Goal: Find contact information: Find contact information

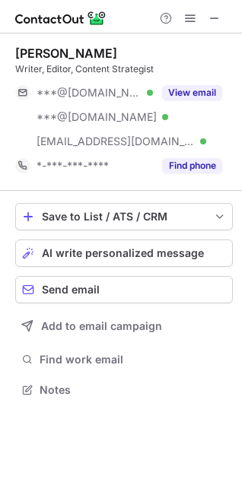
scroll to position [379, 242]
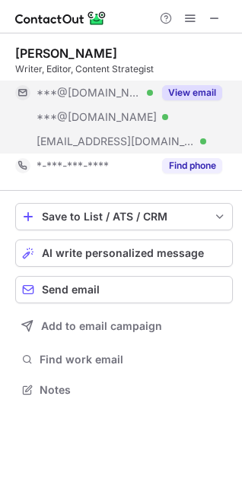
click at [192, 90] on button "View email" at bounding box center [192, 92] width 60 height 15
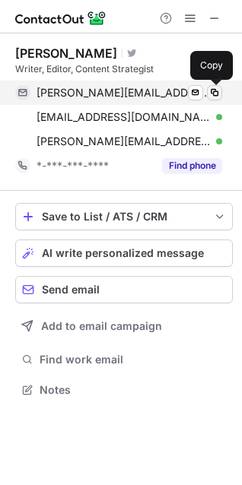
click at [214, 94] on span at bounding box center [214, 93] width 12 height 12
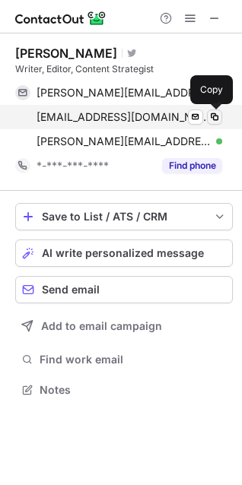
click at [211, 119] on span at bounding box center [214, 117] width 12 height 12
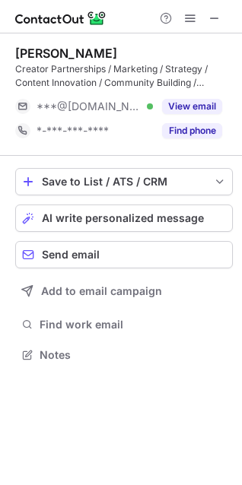
scroll to position [344, 242]
click at [214, 12] on span at bounding box center [214, 18] width 12 height 12
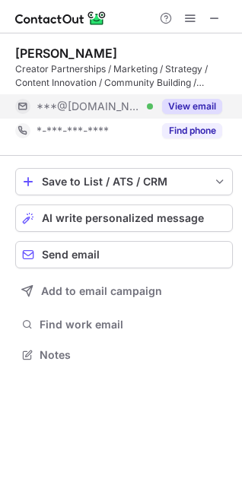
click at [197, 105] on button "View email" at bounding box center [192, 106] width 60 height 15
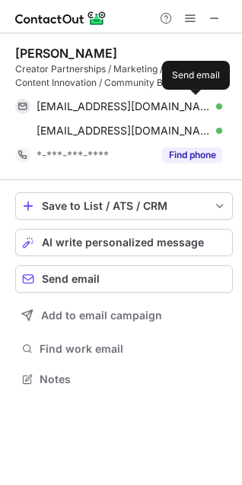
scroll to position [369, 242]
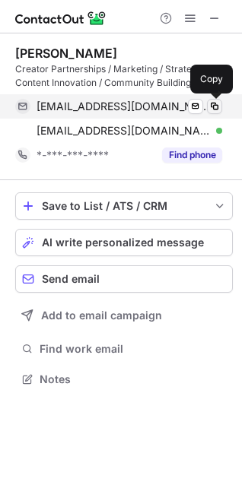
click at [216, 101] on span at bounding box center [214, 106] width 12 height 12
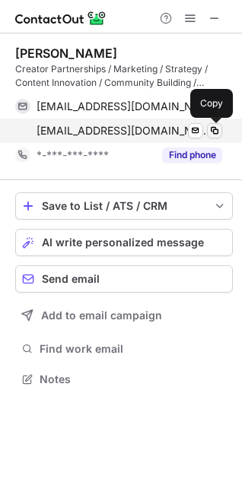
click at [218, 125] on span at bounding box center [214, 131] width 12 height 12
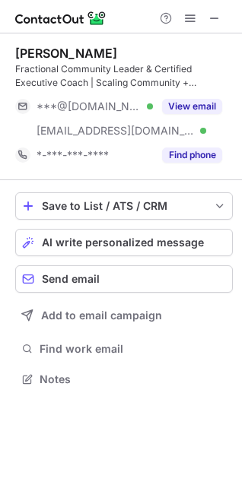
scroll to position [369, 242]
click at [211, 18] on span at bounding box center [214, 18] width 12 height 12
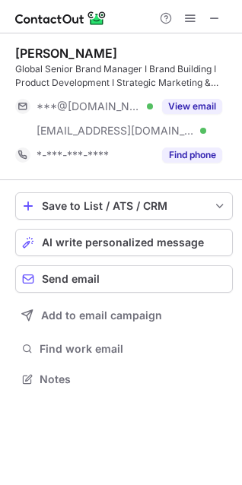
scroll to position [369, 242]
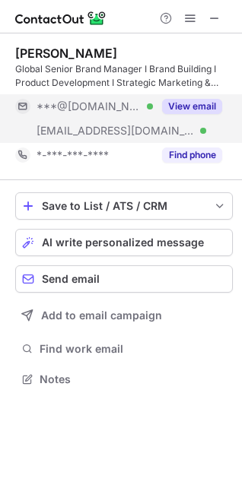
click at [205, 110] on button "View email" at bounding box center [192, 106] width 60 height 15
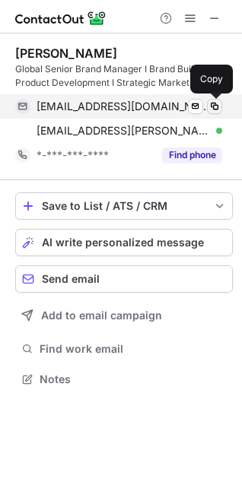
click at [217, 102] on span at bounding box center [214, 106] width 12 height 12
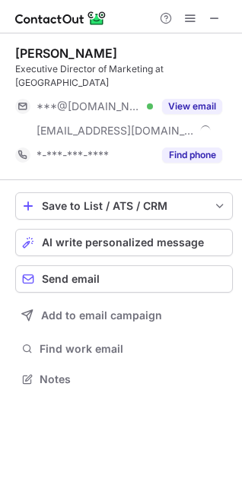
scroll to position [369, 242]
click at [219, 17] on span at bounding box center [214, 18] width 12 height 12
